Goal: Task Accomplishment & Management: Manage account settings

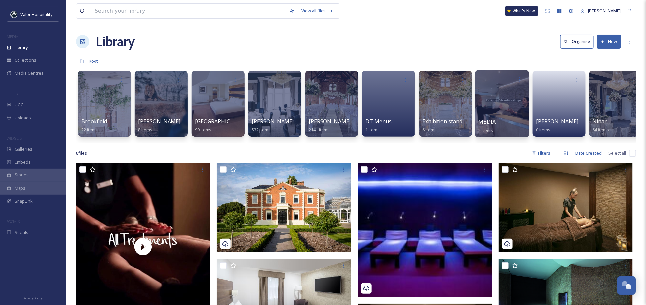
click at [500, 107] on div at bounding box center [502, 103] width 54 height 67
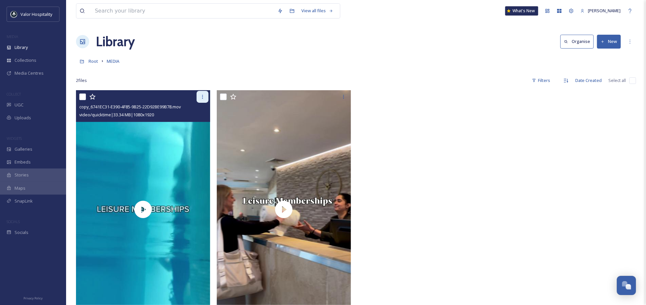
click at [200, 97] on icon at bounding box center [202, 96] width 5 height 5
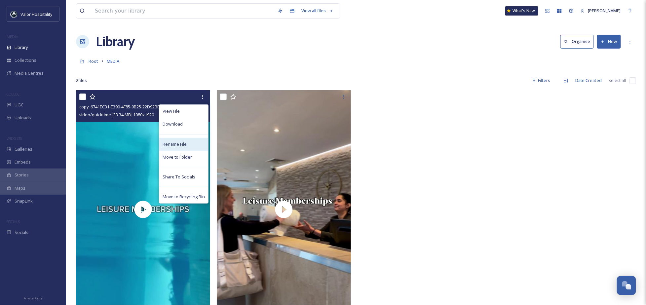
click at [181, 140] on div "Rename File" at bounding box center [183, 144] width 49 height 13
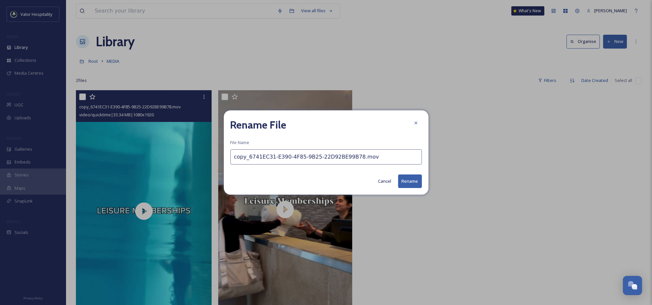
drag, startPoint x: 348, startPoint y: 157, endPoint x: 221, endPoint y: 150, distance: 127.0
click at [221, 150] on div "Rename File File Name copy_6741EC31-E390-4F85-9B25-22D92BE99B78.mov Cancel Rena…" at bounding box center [326, 152] width 652 height 305
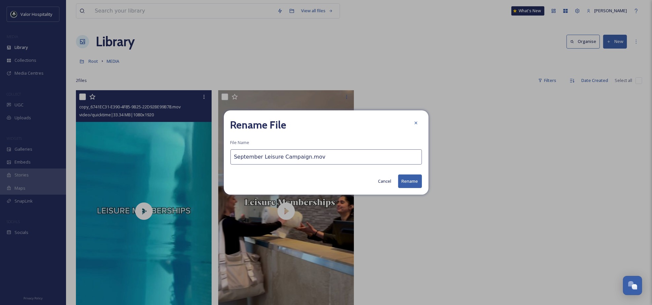
type input "September Leisure Campaign.mov"
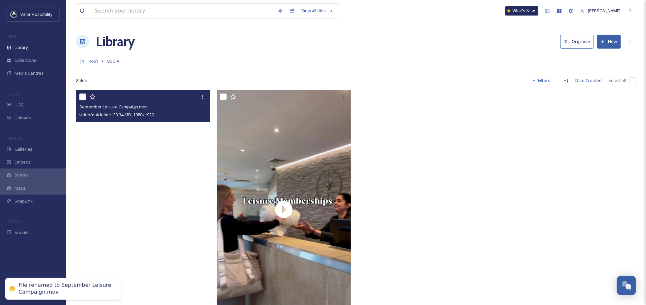
click at [114, 182] on video "September Leisure Campaign.mov" at bounding box center [143, 209] width 134 height 238
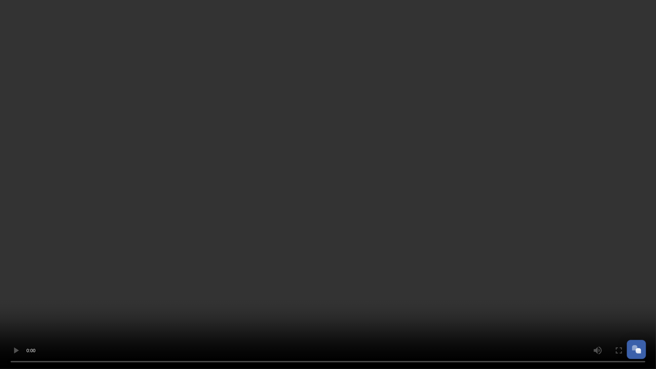
click at [256, 245] on video at bounding box center [328, 184] width 656 height 369
click at [149, 304] on video at bounding box center [328, 184] width 656 height 369
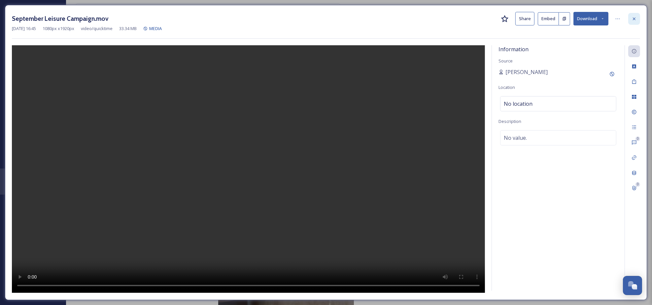
click at [634, 20] on icon at bounding box center [634, 18] width 5 height 5
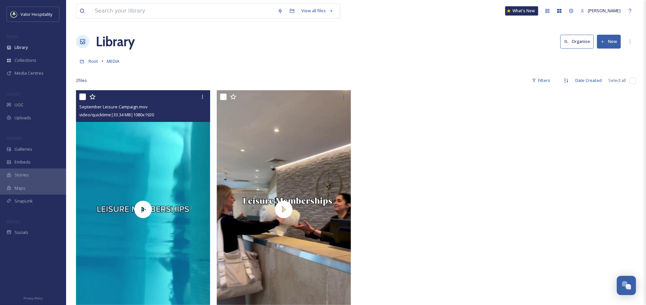
click at [366, 54] on div "View all files What's New [PERSON_NAME] Library Organise New Root MEDIA Your Se…" at bounding box center [356, 197] width 580 height 395
